Goal: Navigation & Orientation: Find specific page/section

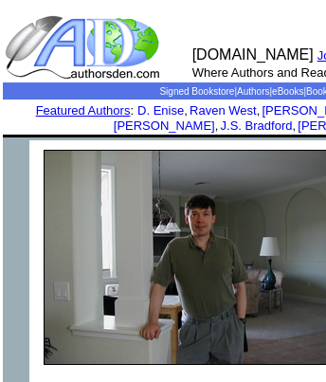
scroll to position [0, 568]
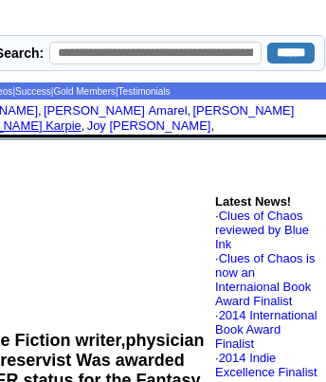
click at [81, 118] on link "Robert Karpie" at bounding box center [11, 125] width 140 height 14
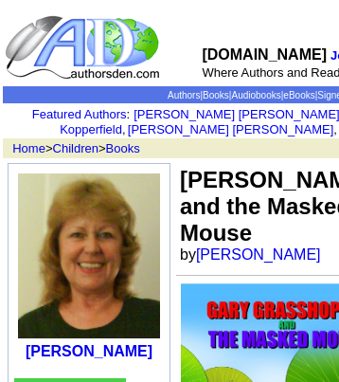
scroll to position [0, 375]
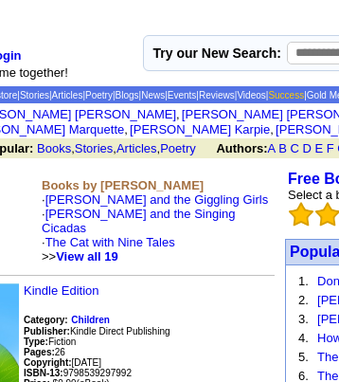
click at [304, 94] on link "Success" at bounding box center [286, 95] width 36 height 10
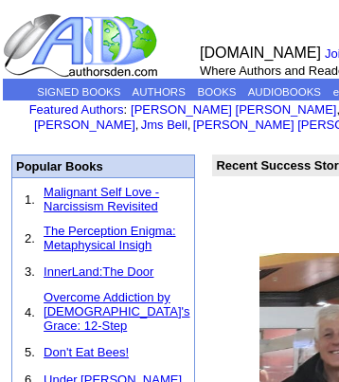
scroll to position [34874, 59]
